Goal: Task Accomplishment & Management: Manage account settings

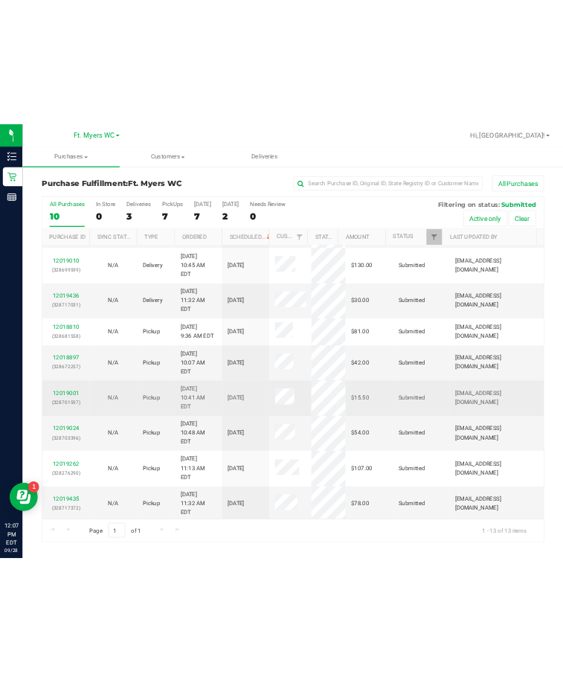
scroll to position [105, 0]
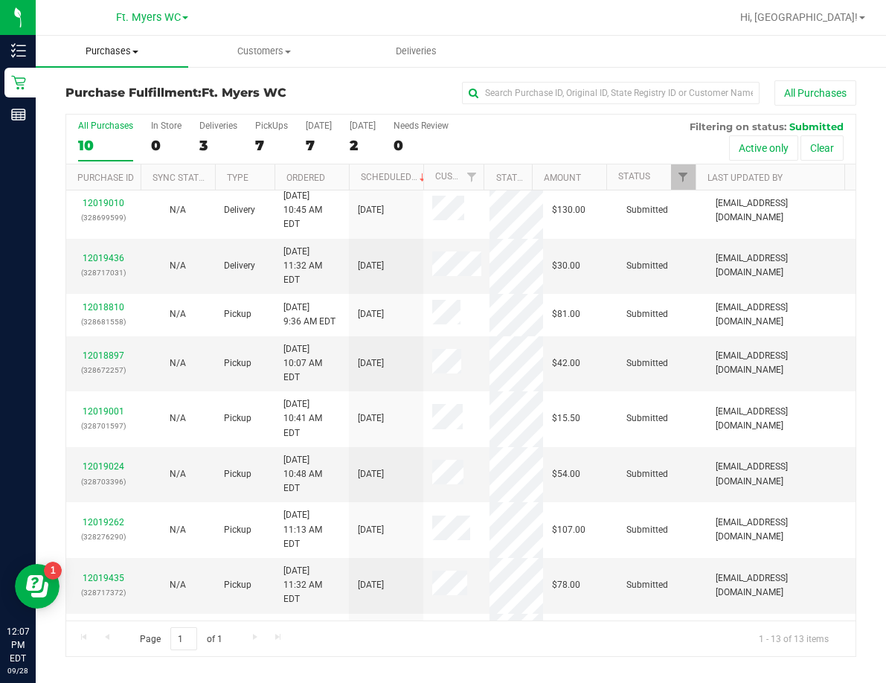
click at [112, 54] on span "Purchases" at bounding box center [112, 51] width 152 height 13
click at [96, 102] on span "Fulfillment" at bounding box center [82, 107] width 92 height 13
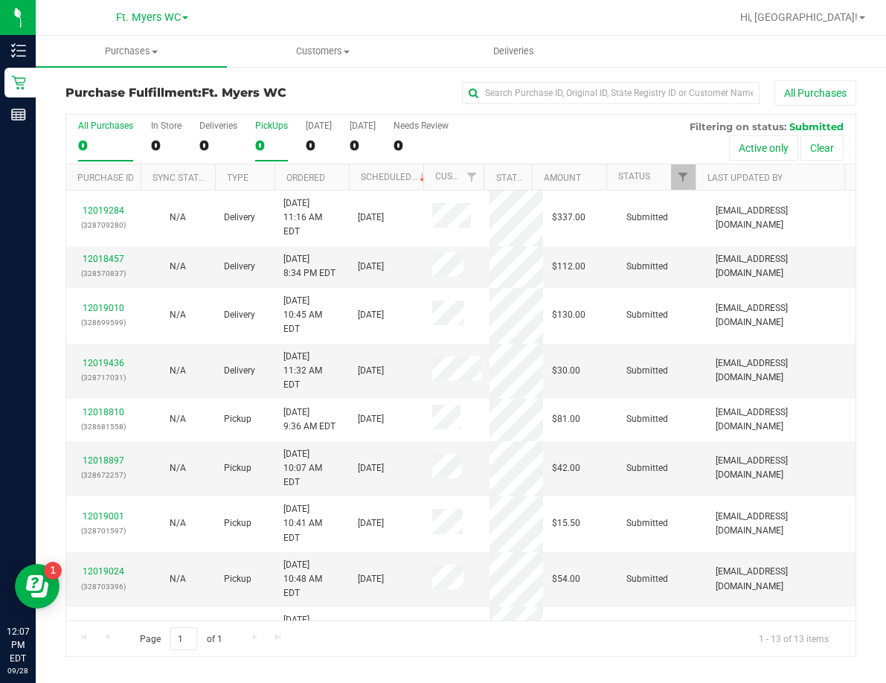
click at [268, 126] on div "PickUps" at bounding box center [271, 125] width 33 height 10
click at [0, 0] on input "PickUps 0" at bounding box center [0, 0] width 0 height 0
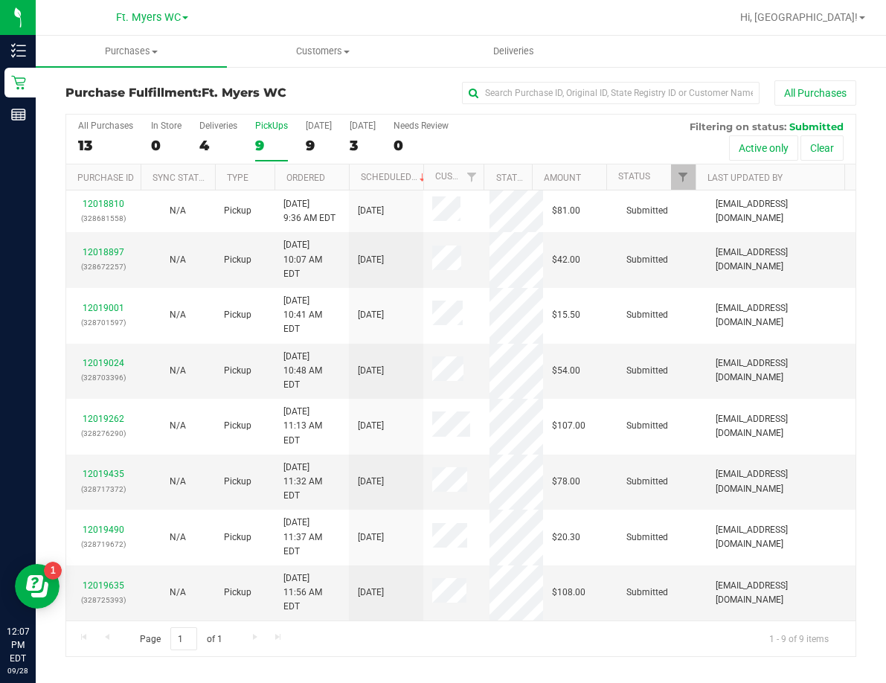
click at [268, 132] on label "PickUps 9" at bounding box center [271, 140] width 33 height 41
click at [0, 0] on input "PickUps 9" at bounding box center [0, 0] width 0 height 0
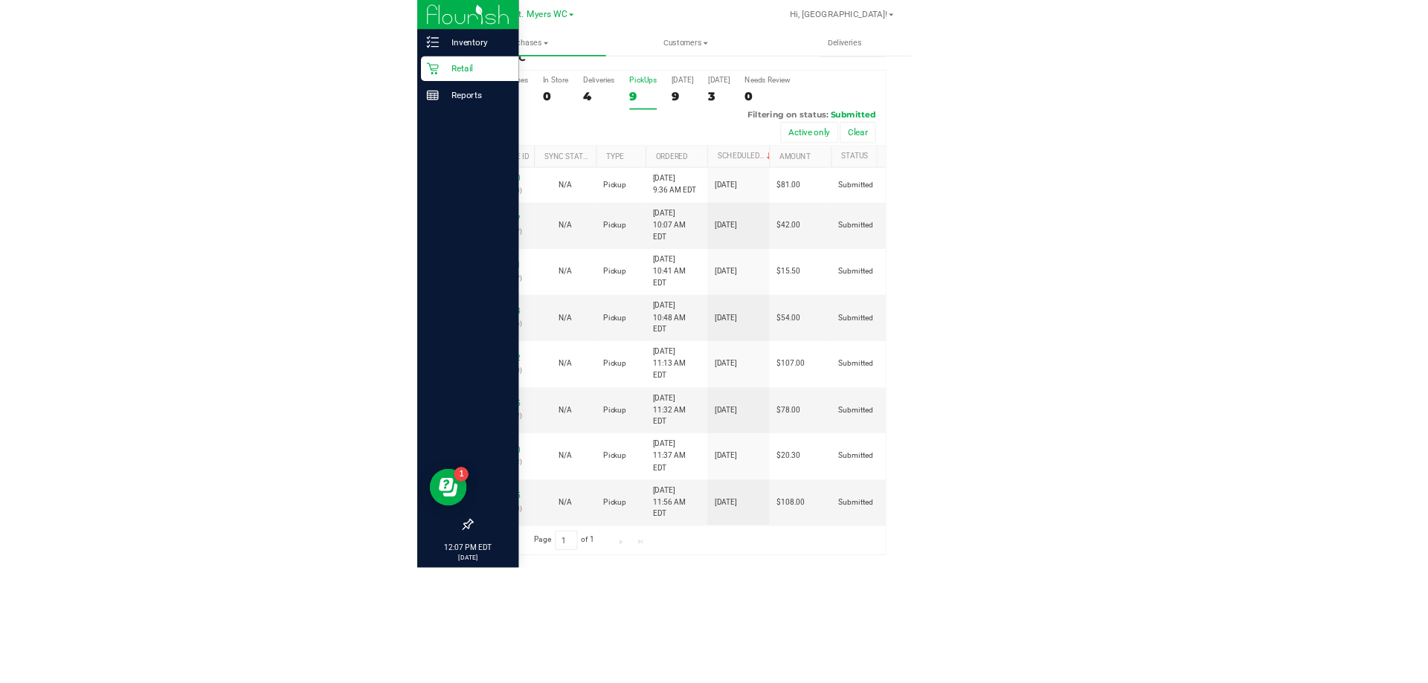
scroll to position [0, 0]
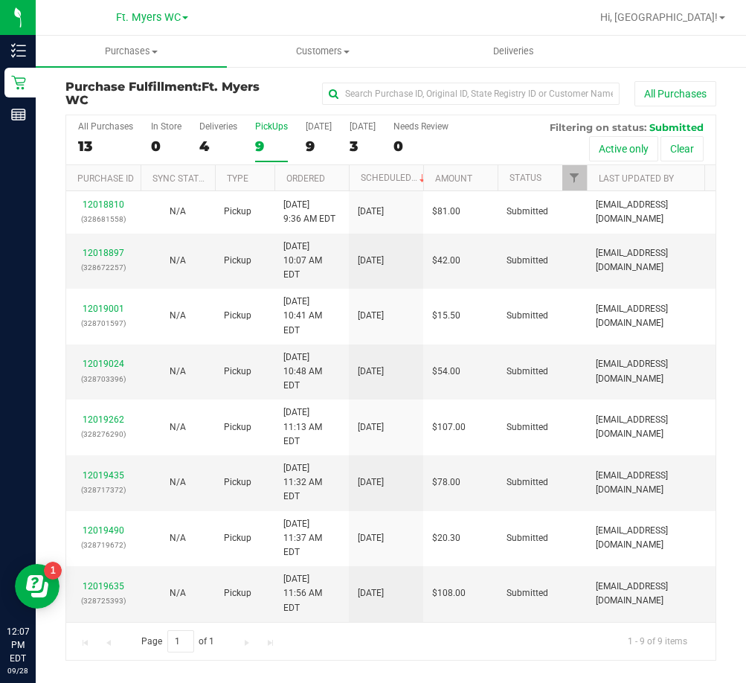
click at [268, 124] on div "PickUps" at bounding box center [271, 126] width 33 height 10
click at [0, 0] on input "PickUps 9" at bounding box center [0, 0] width 0 height 0
click at [256, 130] on div "PickUps" at bounding box center [271, 126] width 33 height 10
click at [0, 0] on input "PickUps 9" at bounding box center [0, 0] width 0 height 0
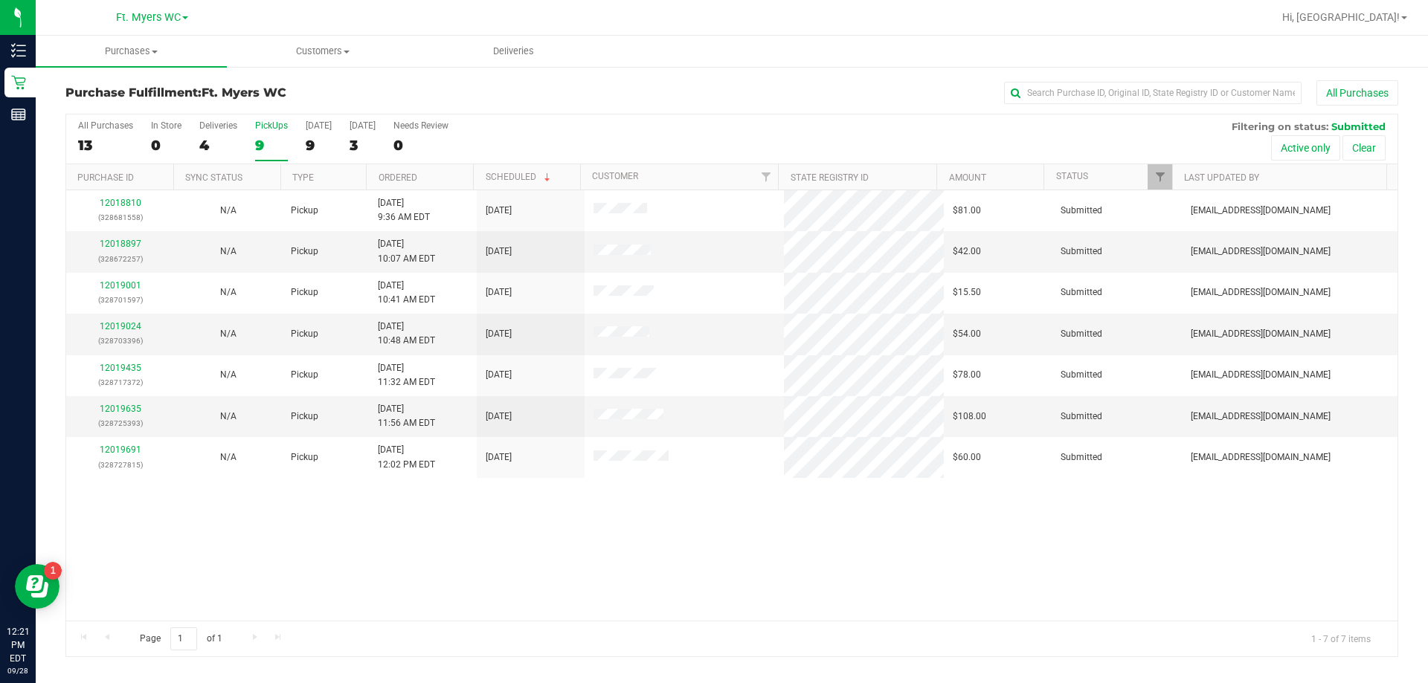
click at [206, 112] on div "Purchase Fulfillment: Ft. [PERSON_NAME] All Purchases" at bounding box center [731, 96] width 1333 height 33
click at [222, 126] on div "Deliveries" at bounding box center [218, 125] width 38 height 10
click at [0, 0] on input "Deliveries 4" at bounding box center [0, 0] width 0 height 0
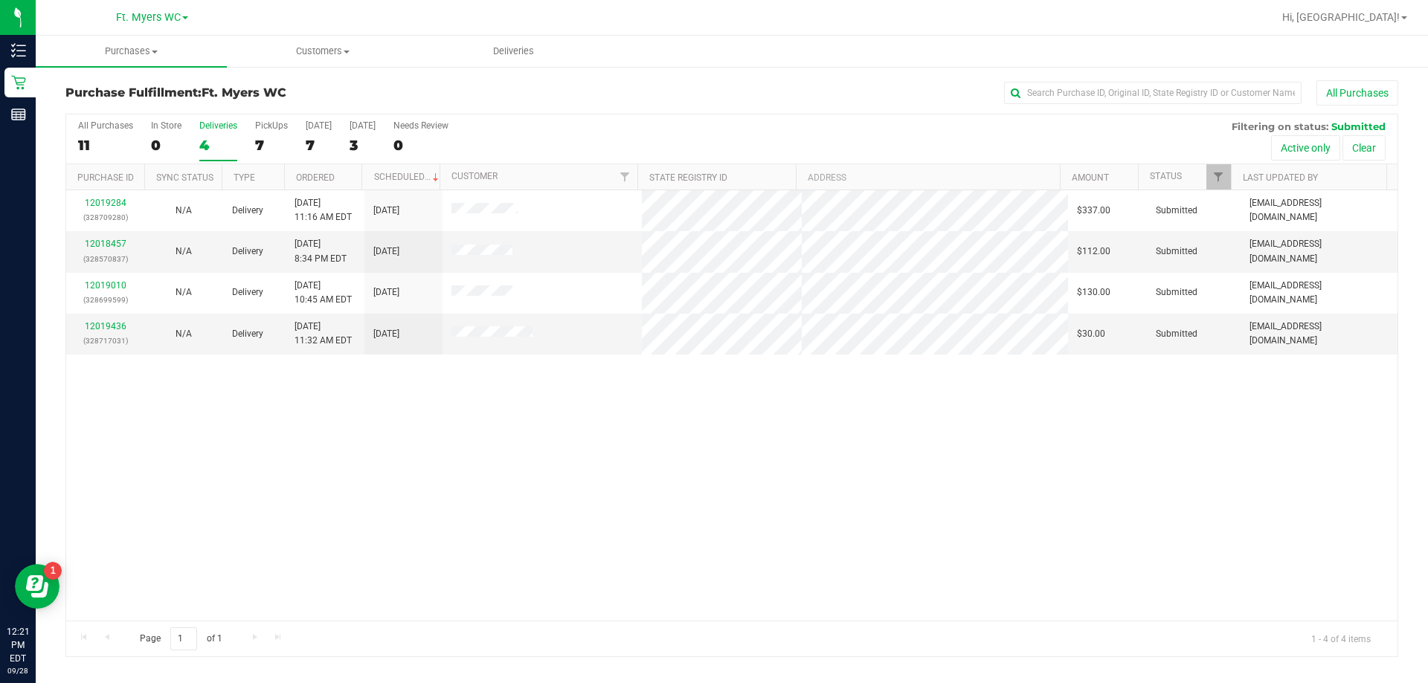
click at [405, 440] on div "12019284 (328709280) N/A Delivery [DATE] 11:16 AM EDT 9/30/2025 $337.00 Submitt…" at bounding box center [731, 405] width 1331 height 431
